Goal: Information Seeking & Learning: Check status

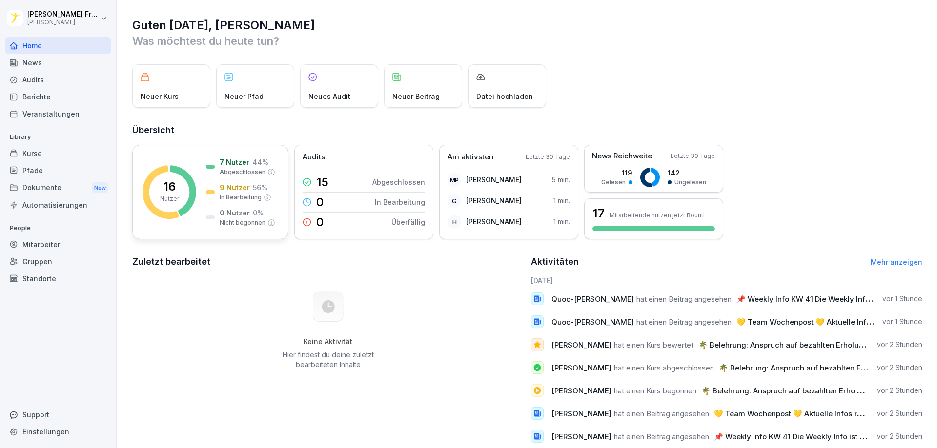
click at [190, 169] on rect at bounding box center [169, 192] width 54 height 54
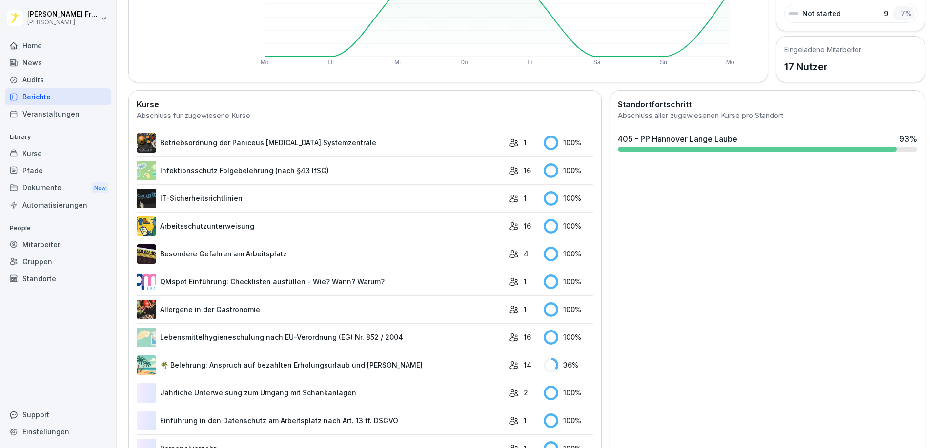
scroll to position [195, 0]
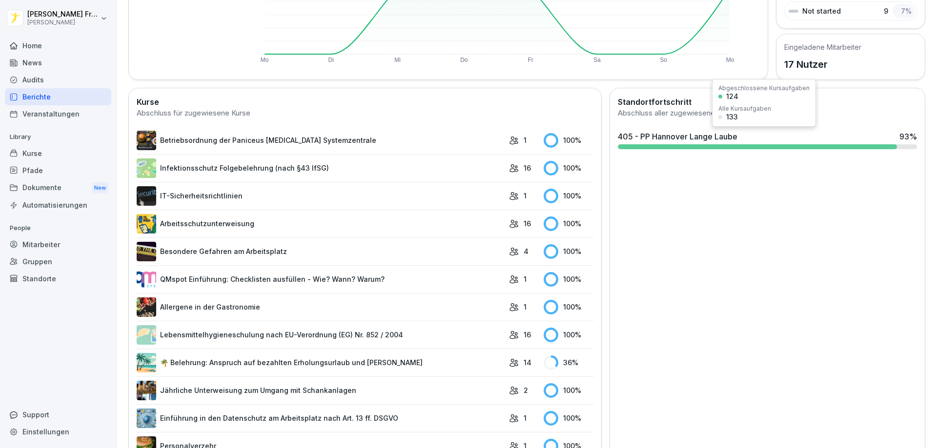
click at [719, 135] on div "405 - PP Hannover Lange Laube" at bounding box center [678, 137] width 120 height 12
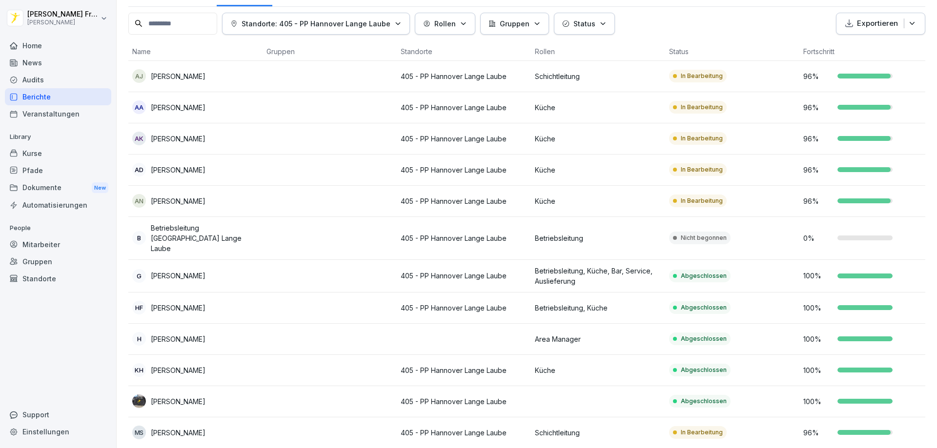
scroll to position [21, 0]
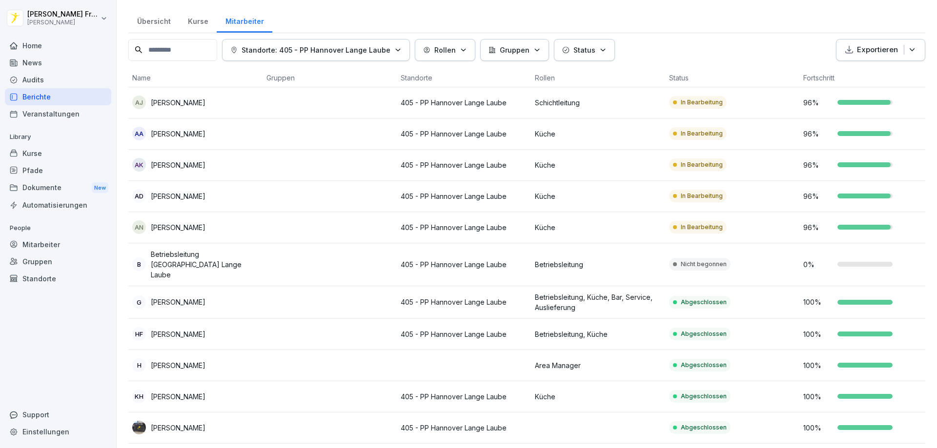
click at [708, 222] on div "In Bearbeitung" at bounding box center [698, 227] width 58 height 13
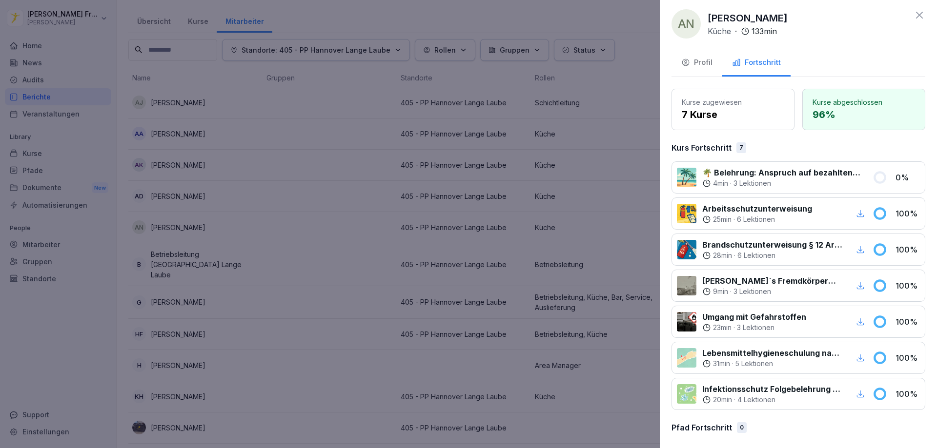
scroll to position [0, 0]
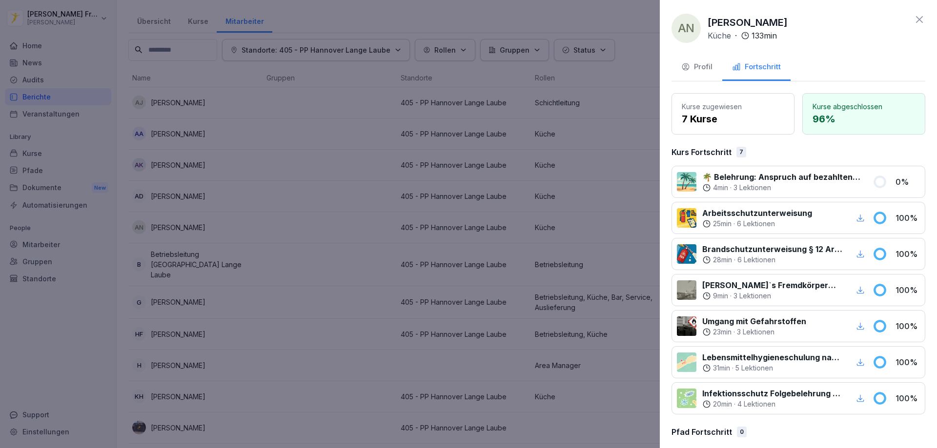
click at [915, 20] on icon at bounding box center [920, 20] width 12 height 12
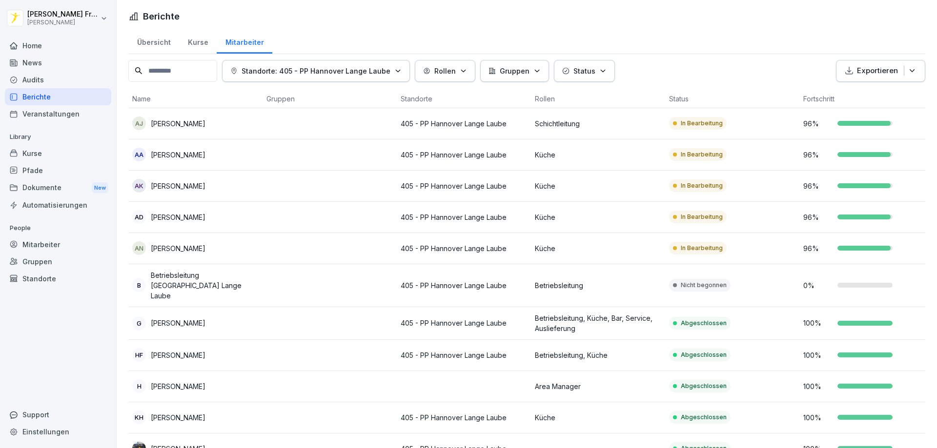
click at [534, 71] on icon "button" at bounding box center [536, 70] width 7 height 7
click at [470, 71] on button "Rollen" at bounding box center [445, 71] width 61 height 22
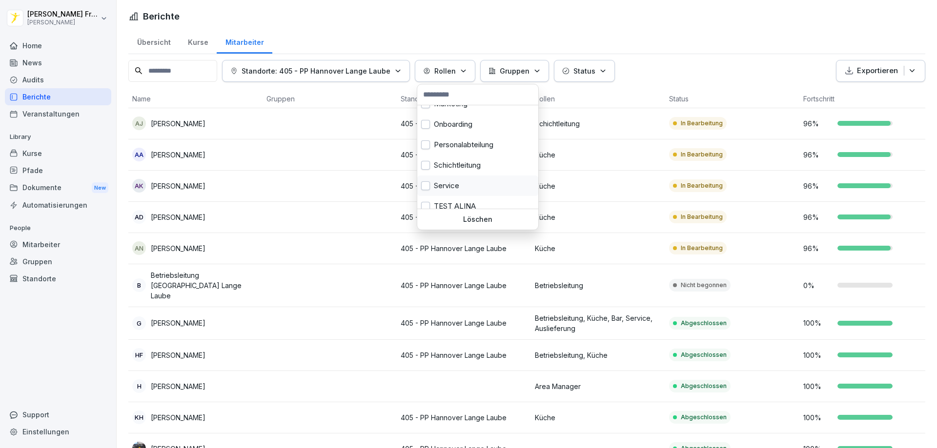
scroll to position [311, 0]
click at [449, 174] on div "Onboarding" at bounding box center [477, 173] width 121 height 20
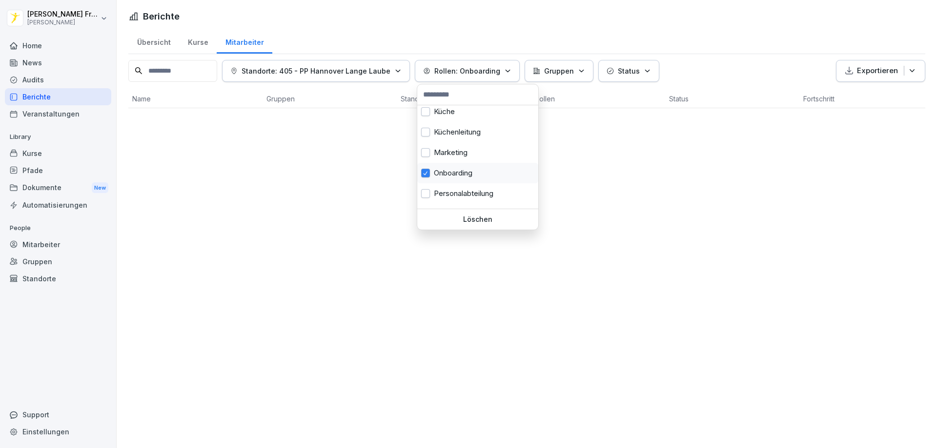
click at [449, 174] on div "Onboarding" at bounding box center [477, 173] width 121 height 20
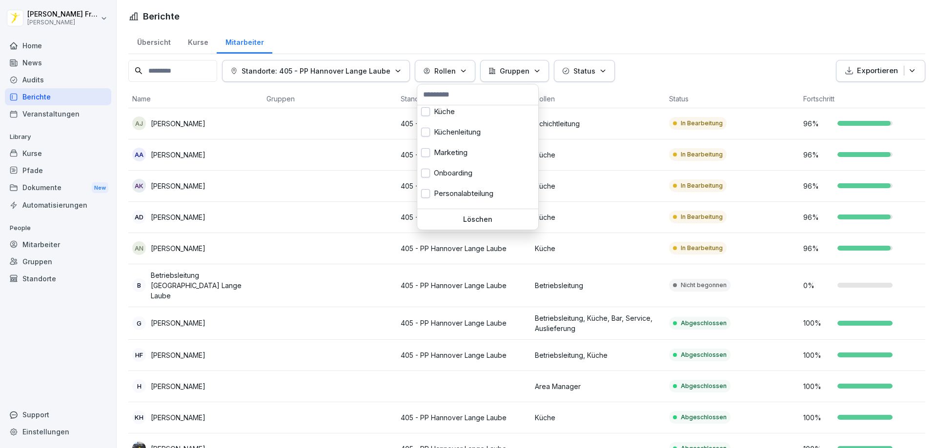
click at [39, 335] on html "[PERSON_NAME] [PERSON_NAME] Home News Audits Berichte Veranstaltungen Library K…" at bounding box center [468, 224] width 937 height 448
